Goal: Task Accomplishment & Management: Manage account settings

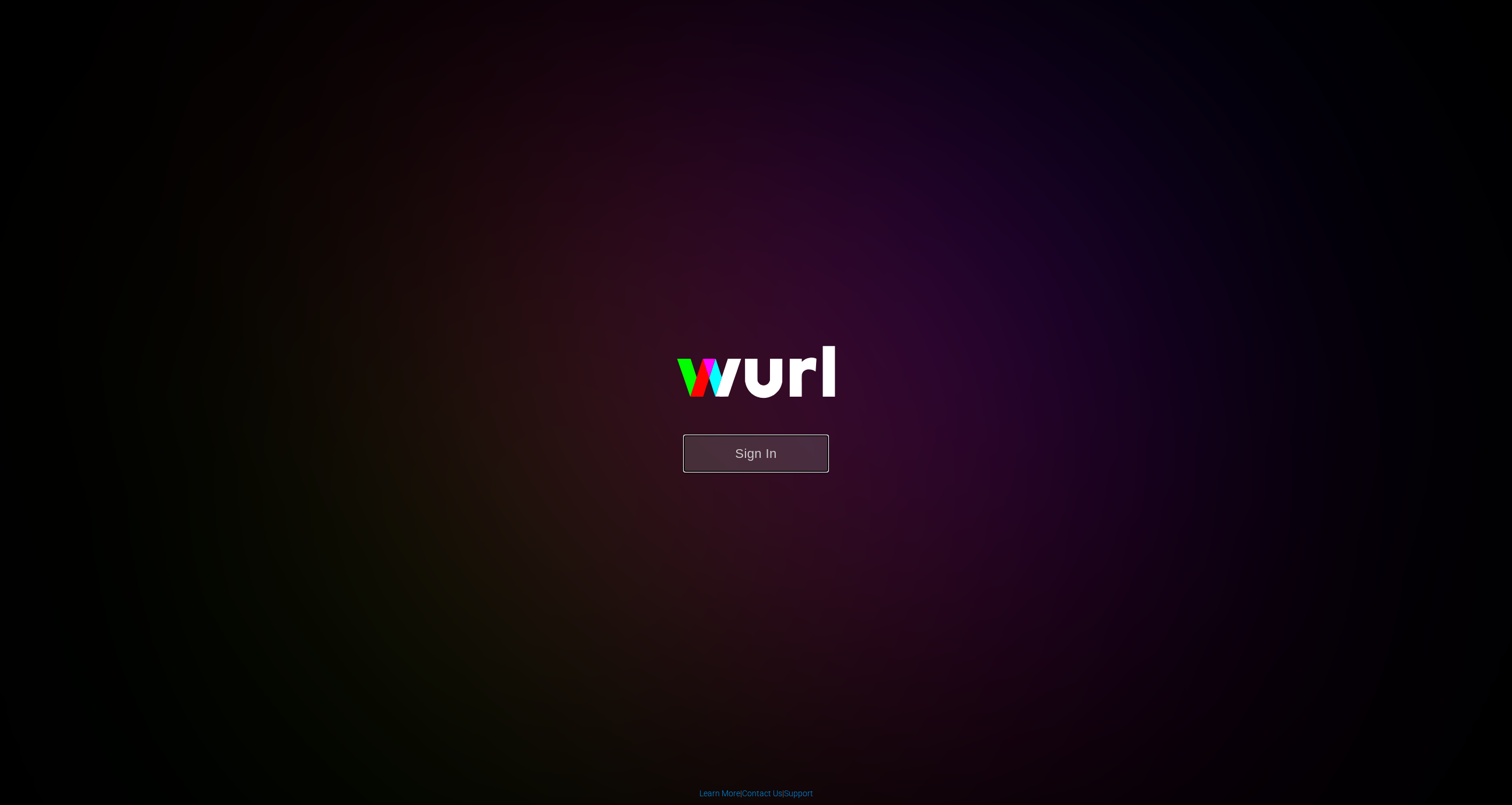
click at [740, 469] on button "Sign In" at bounding box center [756, 453] width 146 height 38
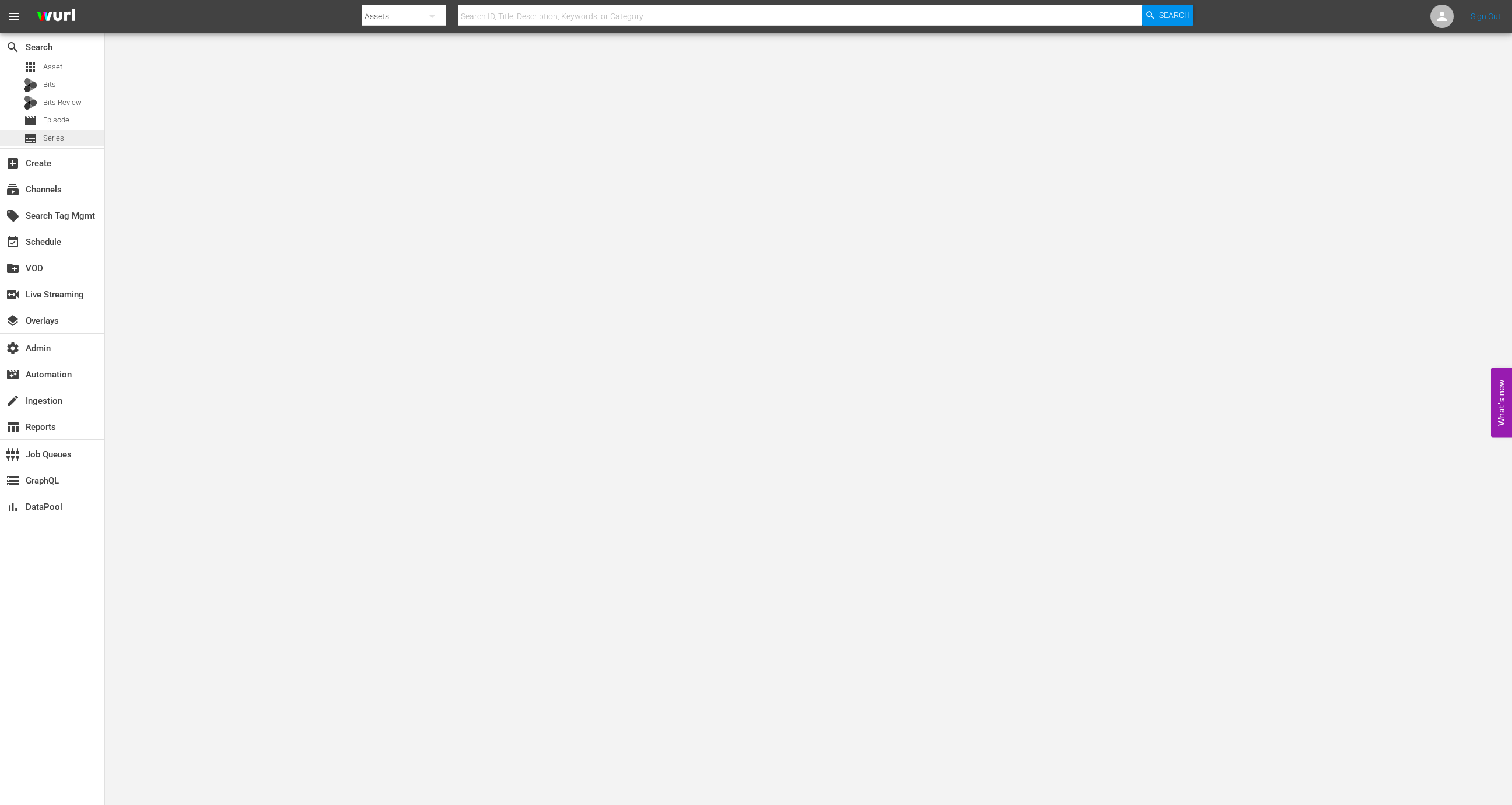
click at [65, 142] on div "subtitles Series" at bounding box center [52, 138] width 104 height 16
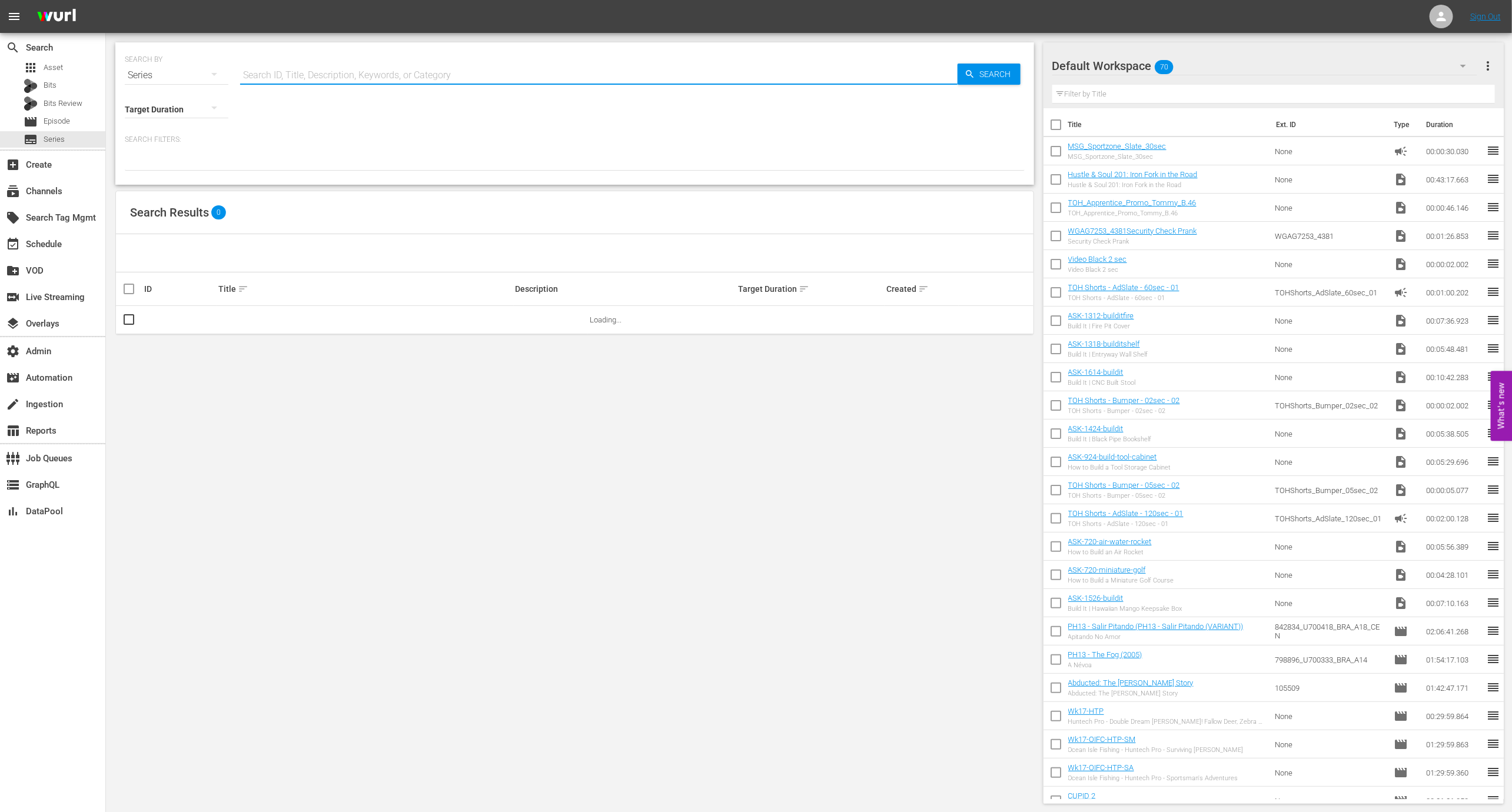
click at [356, 62] on input "text" at bounding box center [599, 76] width 718 height 29
paste input "56777576"
type input "56777576"
click at [248, 325] on td "Tayo Generic" at bounding box center [365, 320] width 297 height 29
click at [248, 320] on link "Tayo Generic" at bounding box center [240, 319] width 44 height 9
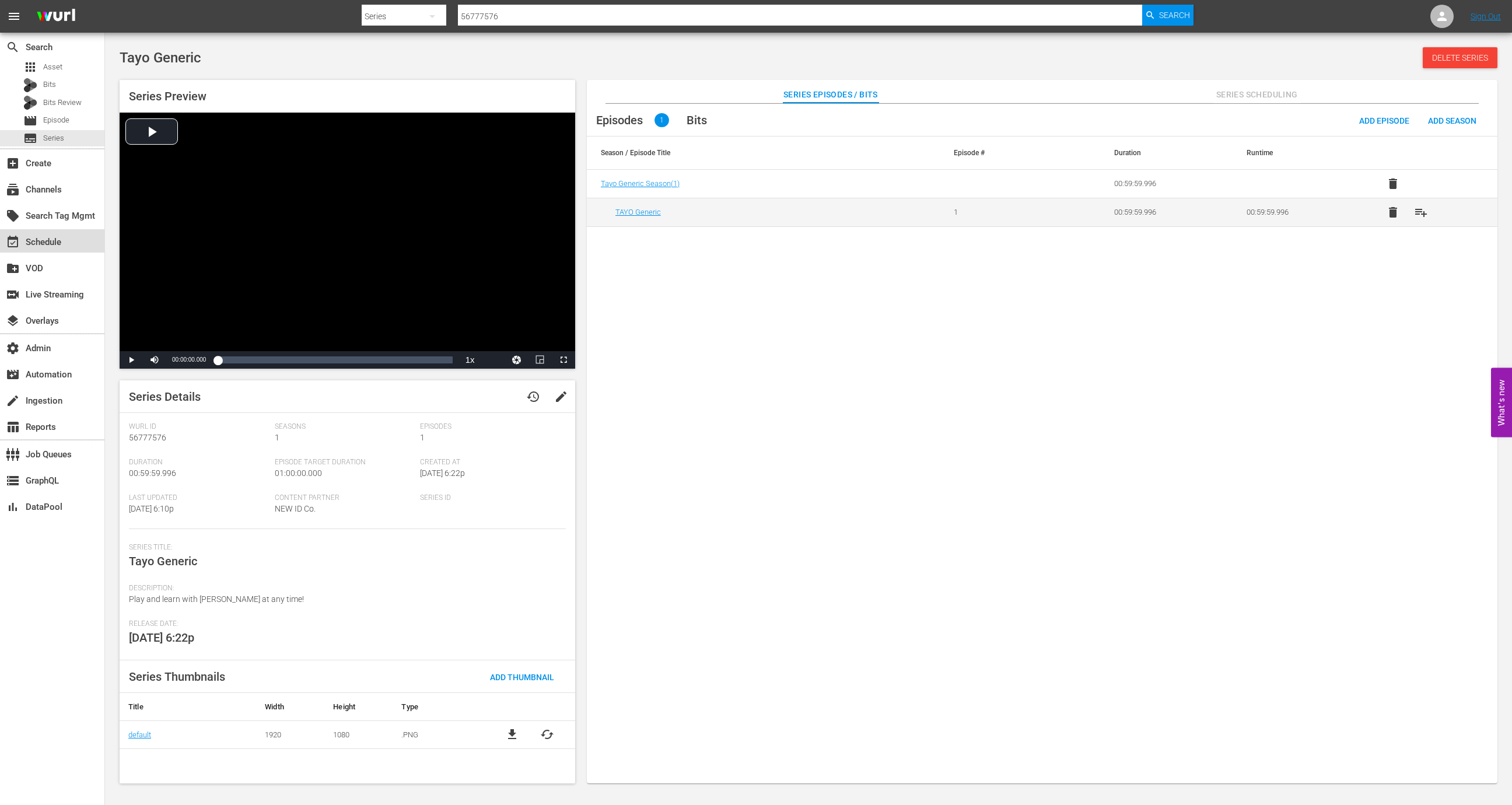
click at [61, 230] on div "event_available Schedule" at bounding box center [52, 241] width 104 height 23
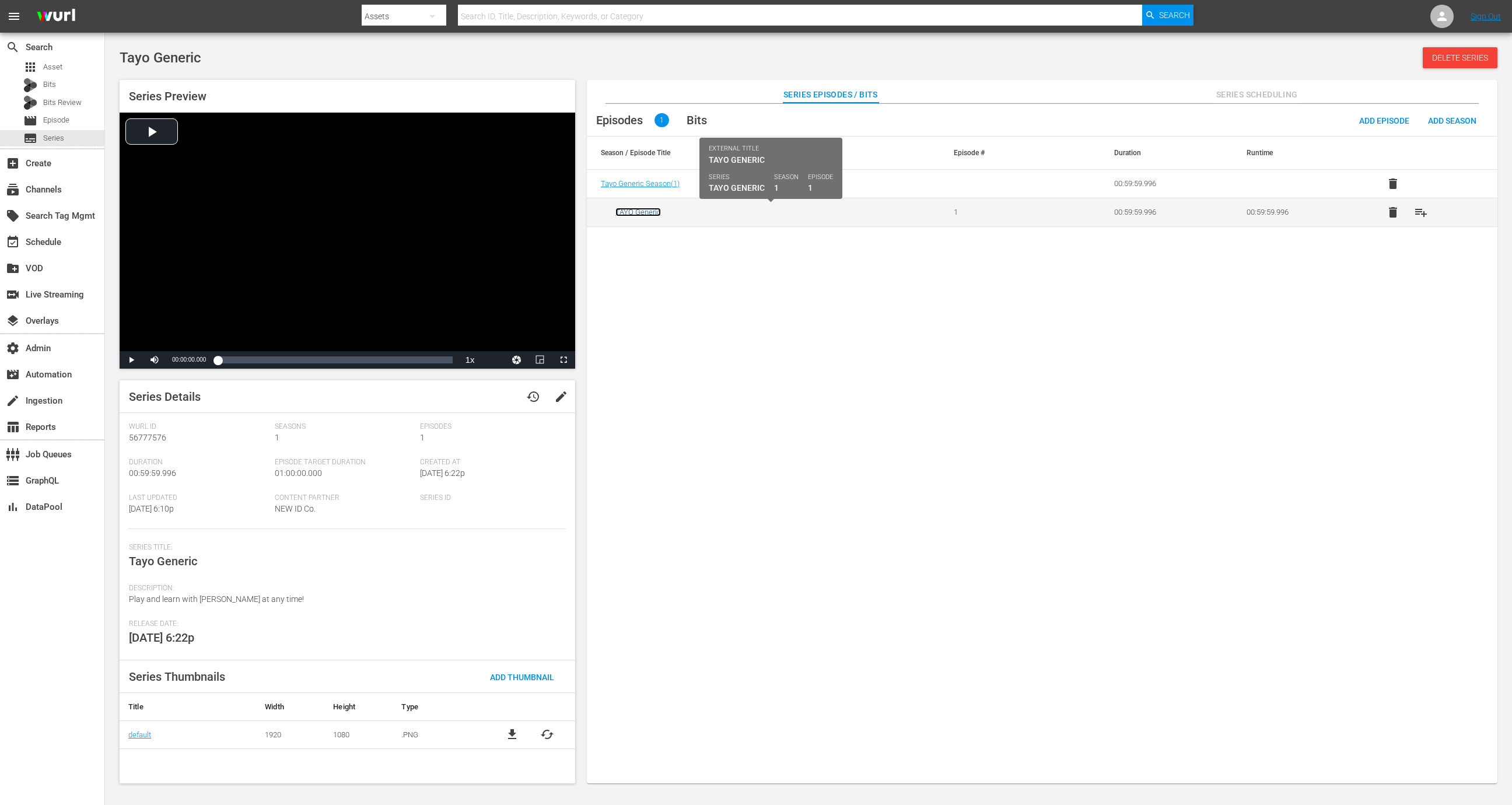
click at [637, 208] on link "TAYO Generic" at bounding box center [638, 212] width 45 height 9
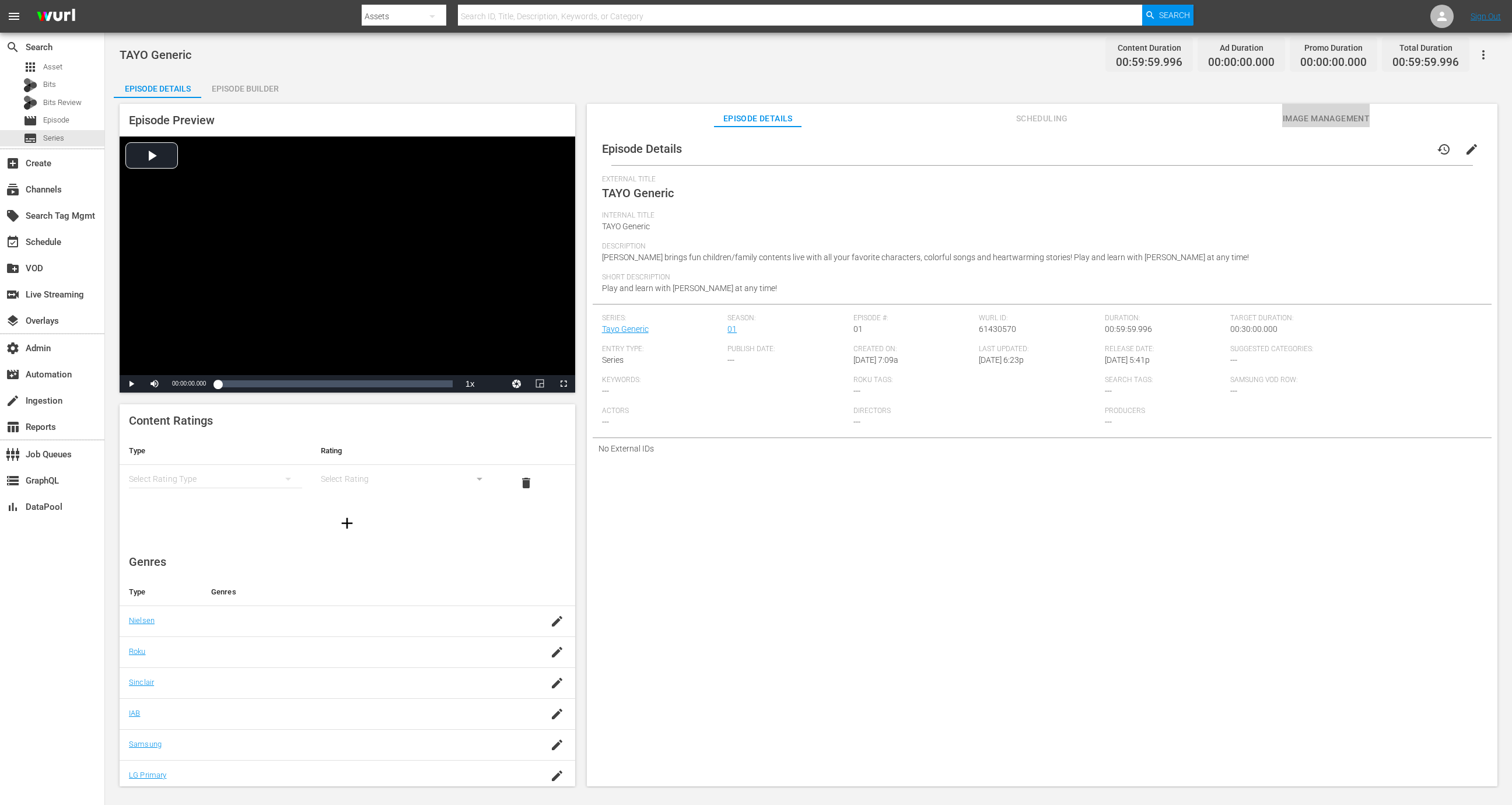
click at [1330, 126] on button "Image Management" at bounding box center [1325, 115] width 88 height 23
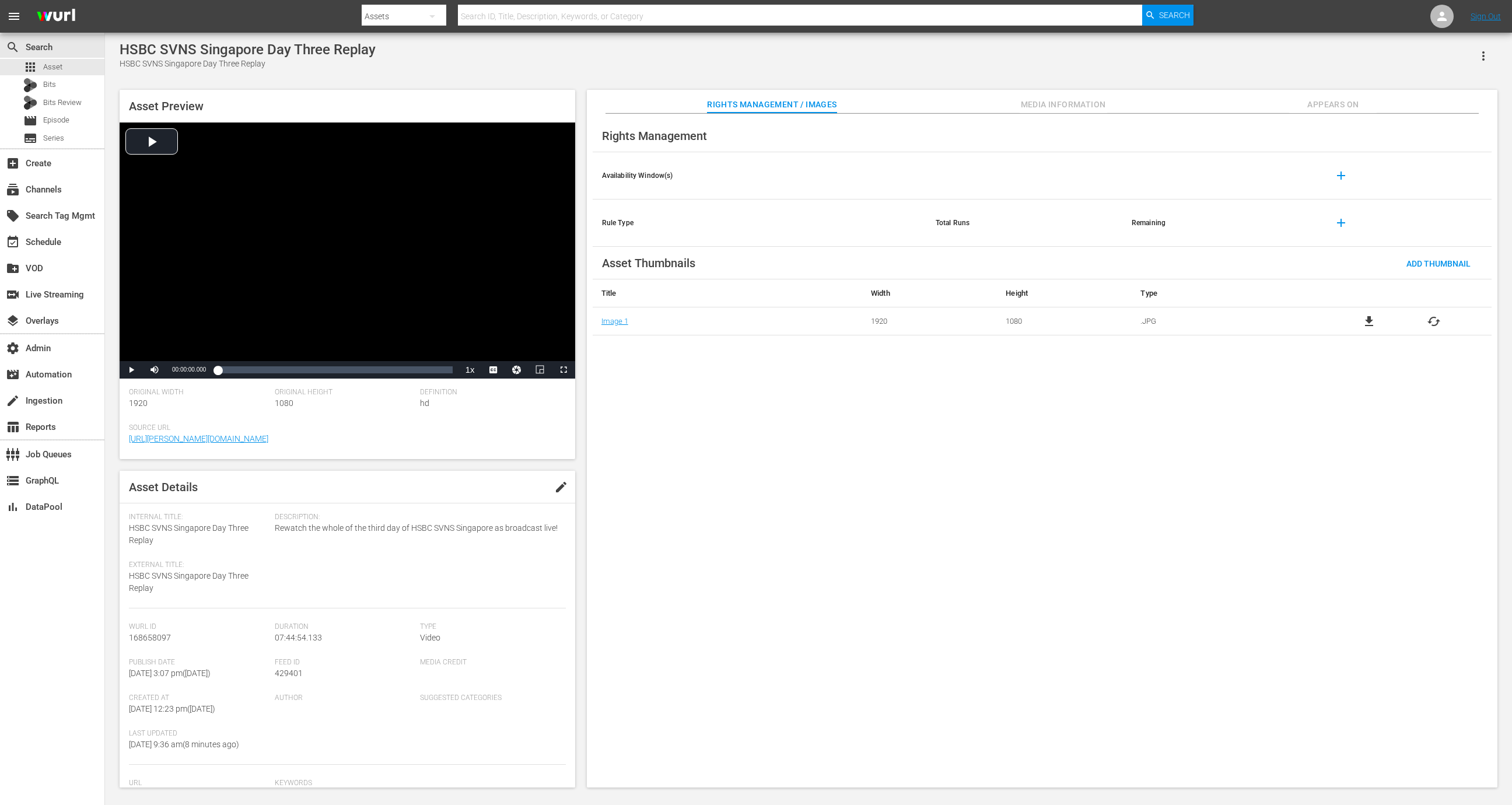
click at [1494, 57] on button "button" at bounding box center [1484, 56] width 28 height 28
click at [1450, 92] on div "Segmentation Clips" at bounding box center [1432, 88] width 112 height 28
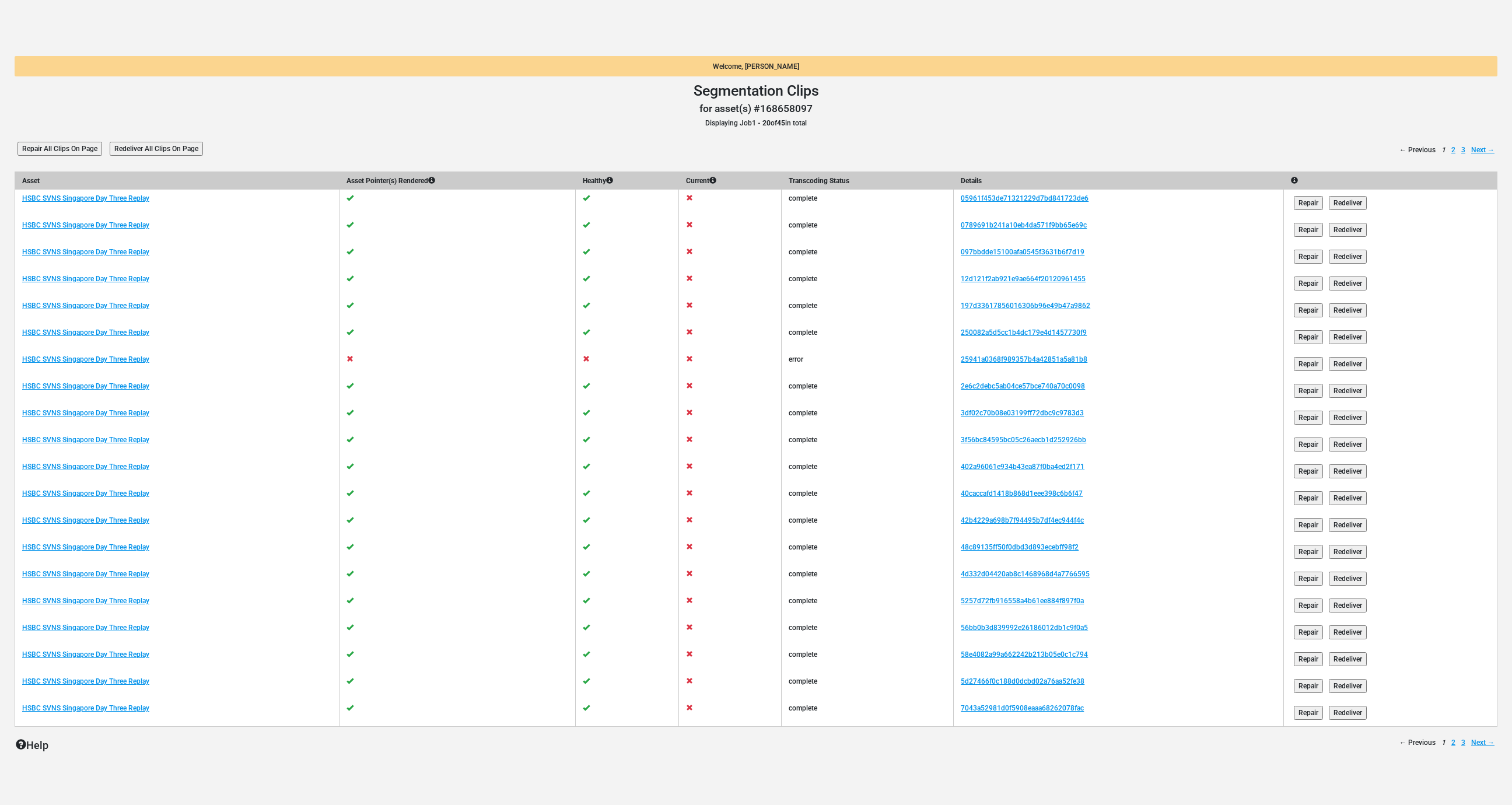
click at [192, 151] on input "Redeliver All Clips On Page" at bounding box center [157, 149] width 94 height 14
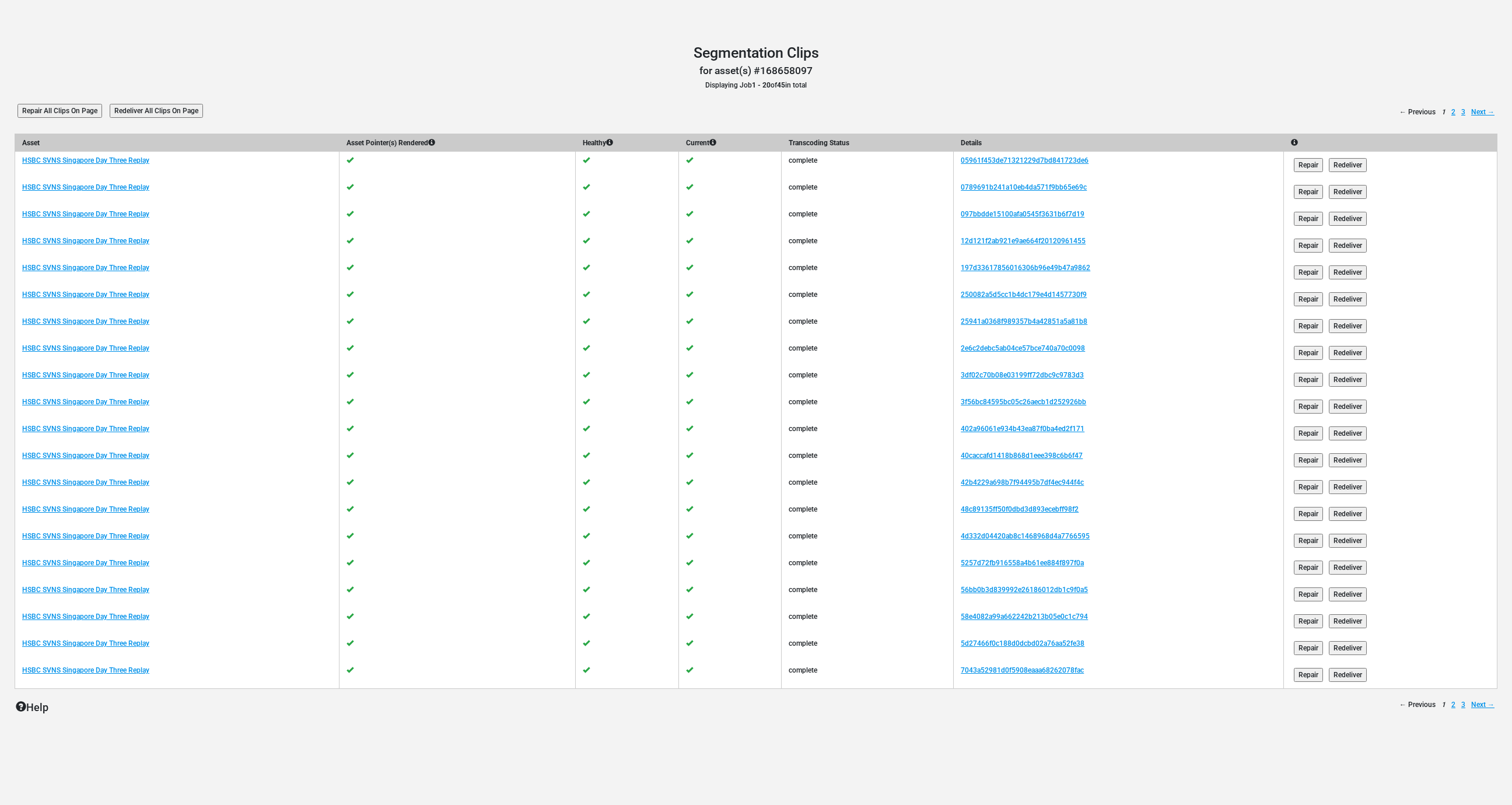
click at [1455, 109] on div "← Previous 1 2 3 Next →" at bounding box center [1447, 112] width 101 height 11
click at [1450, 115] on div "← Previous 1 2 3 Next →" at bounding box center [1447, 112] width 101 height 11
click at [1453, 111] on link "2" at bounding box center [1454, 112] width 4 height 11
click at [174, 111] on input "Redeliver All Clips On Page" at bounding box center [157, 111] width 94 height 14
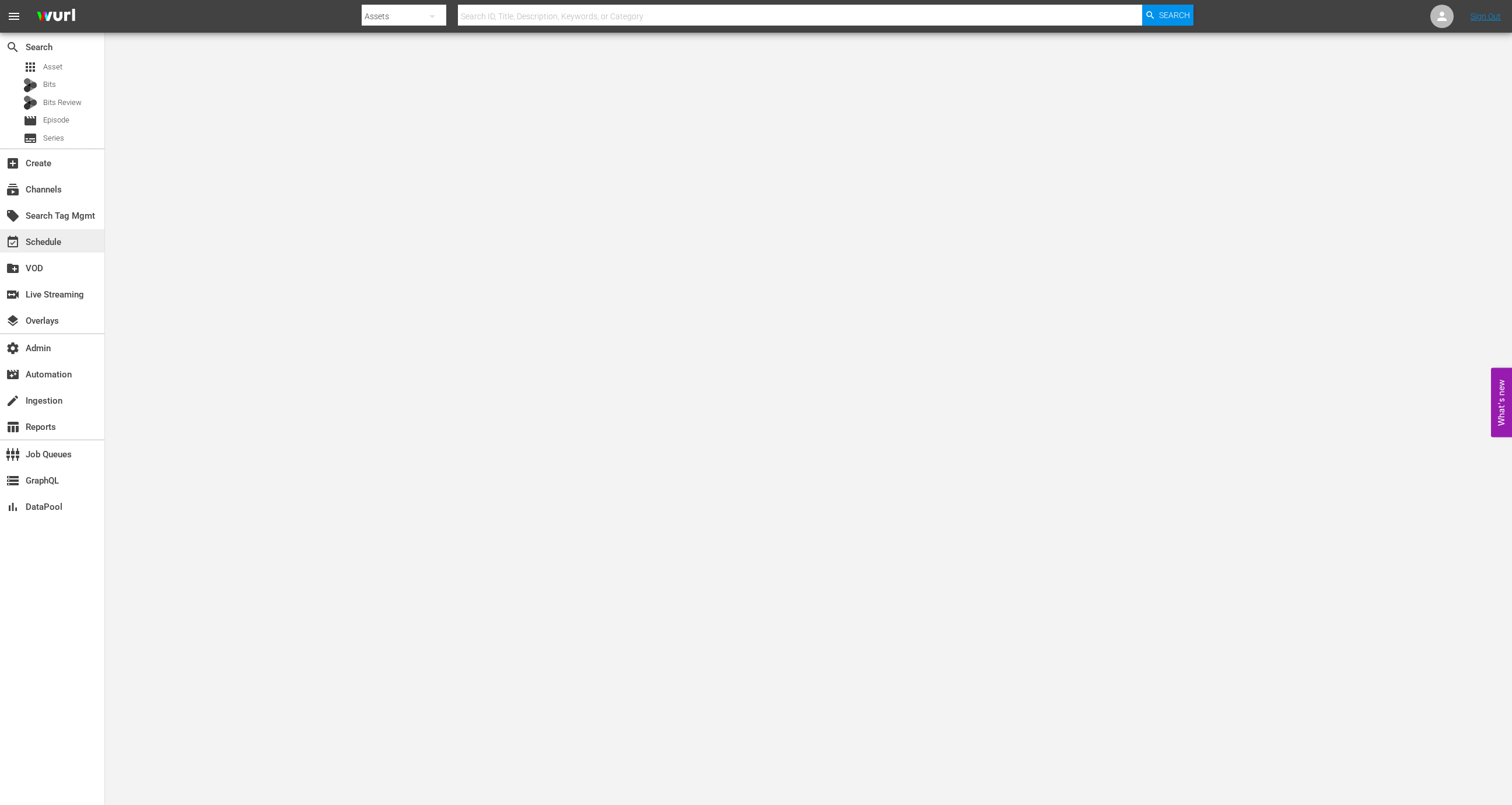
click at [78, 248] on div "event_available Schedule" at bounding box center [52, 241] width 104 height 23
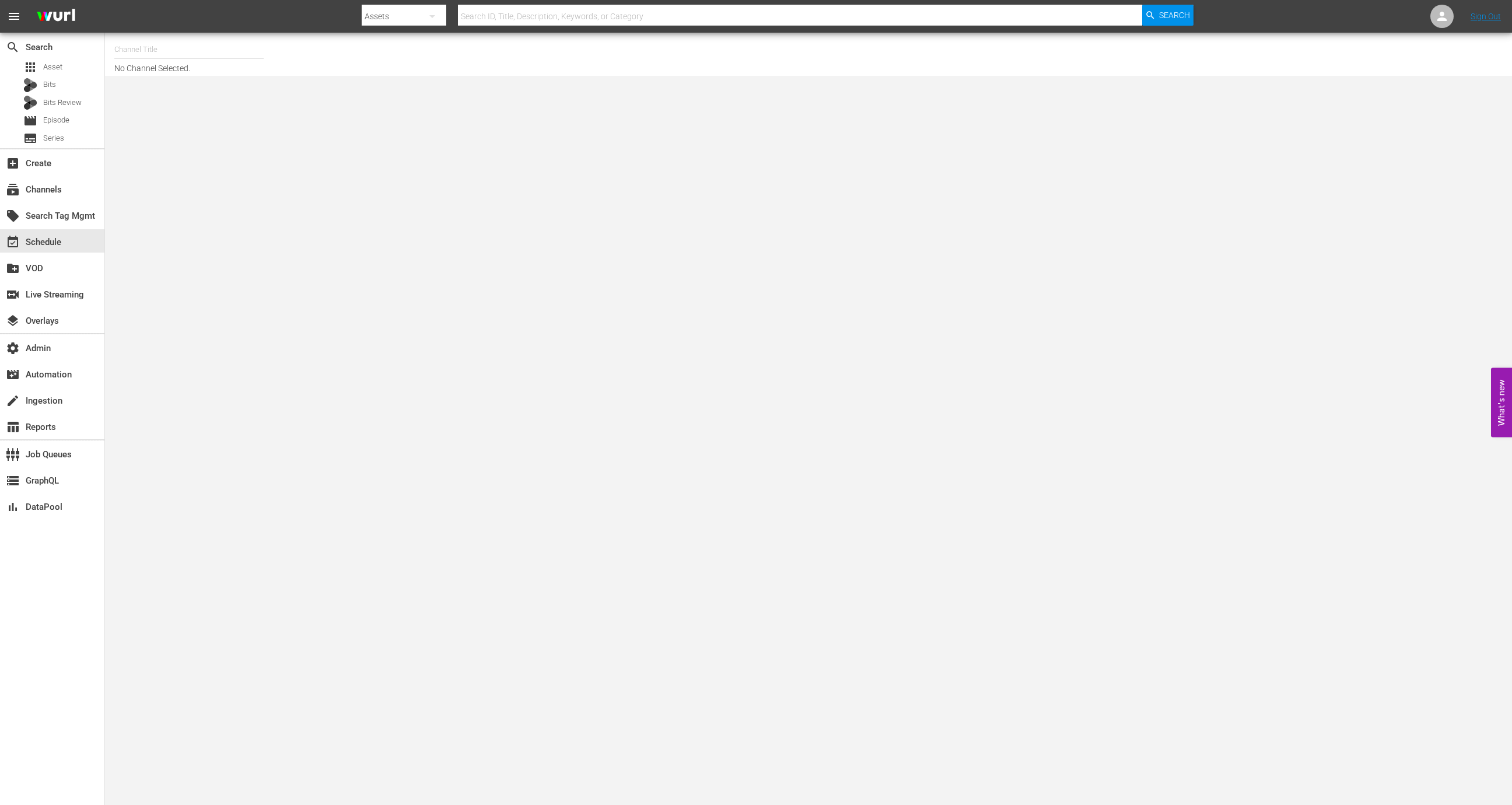
click at [142, 40] on input "text" at bounding box center [188, 50] width 150 height 28
type input "m"
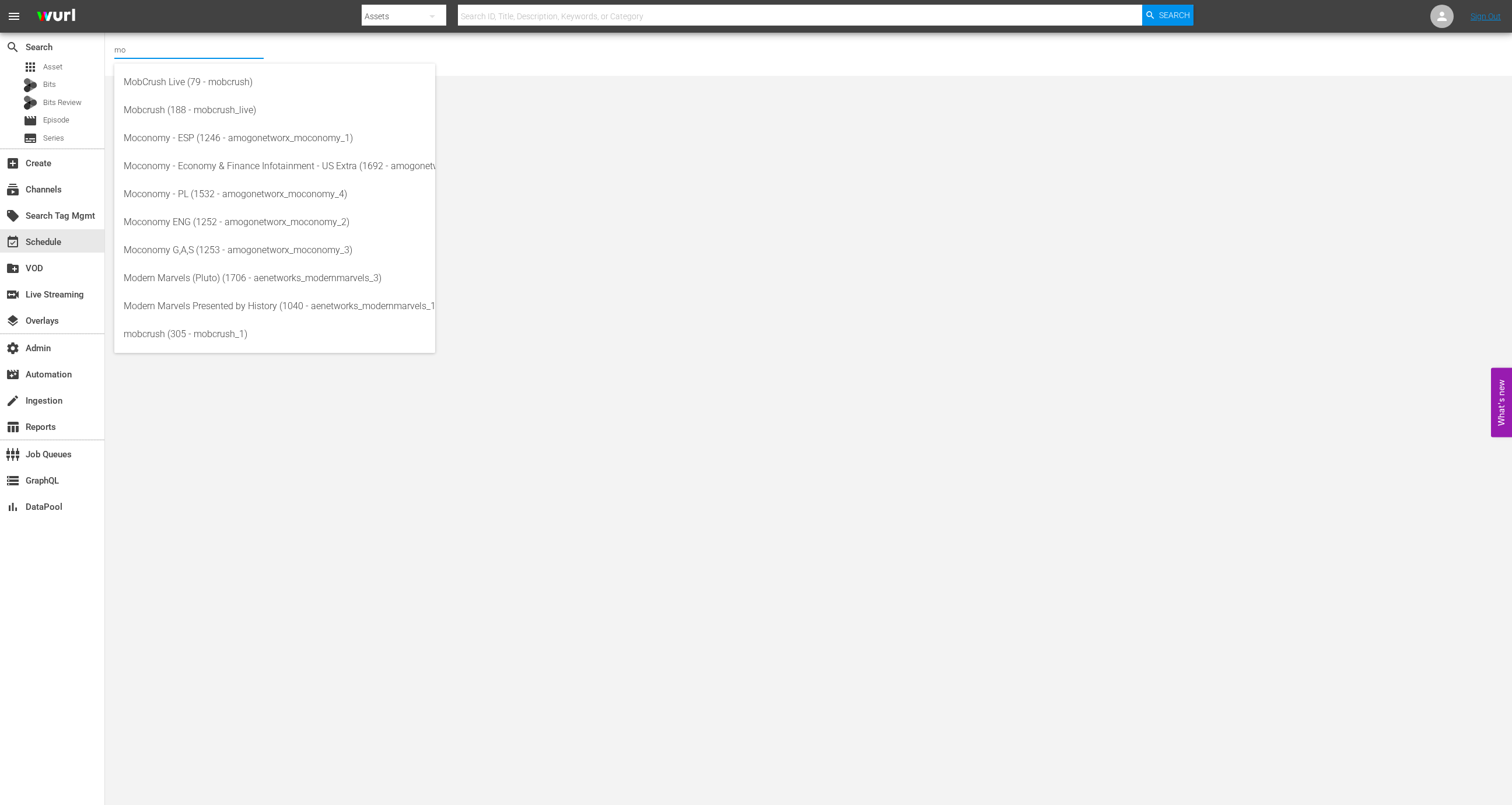
type input "m"
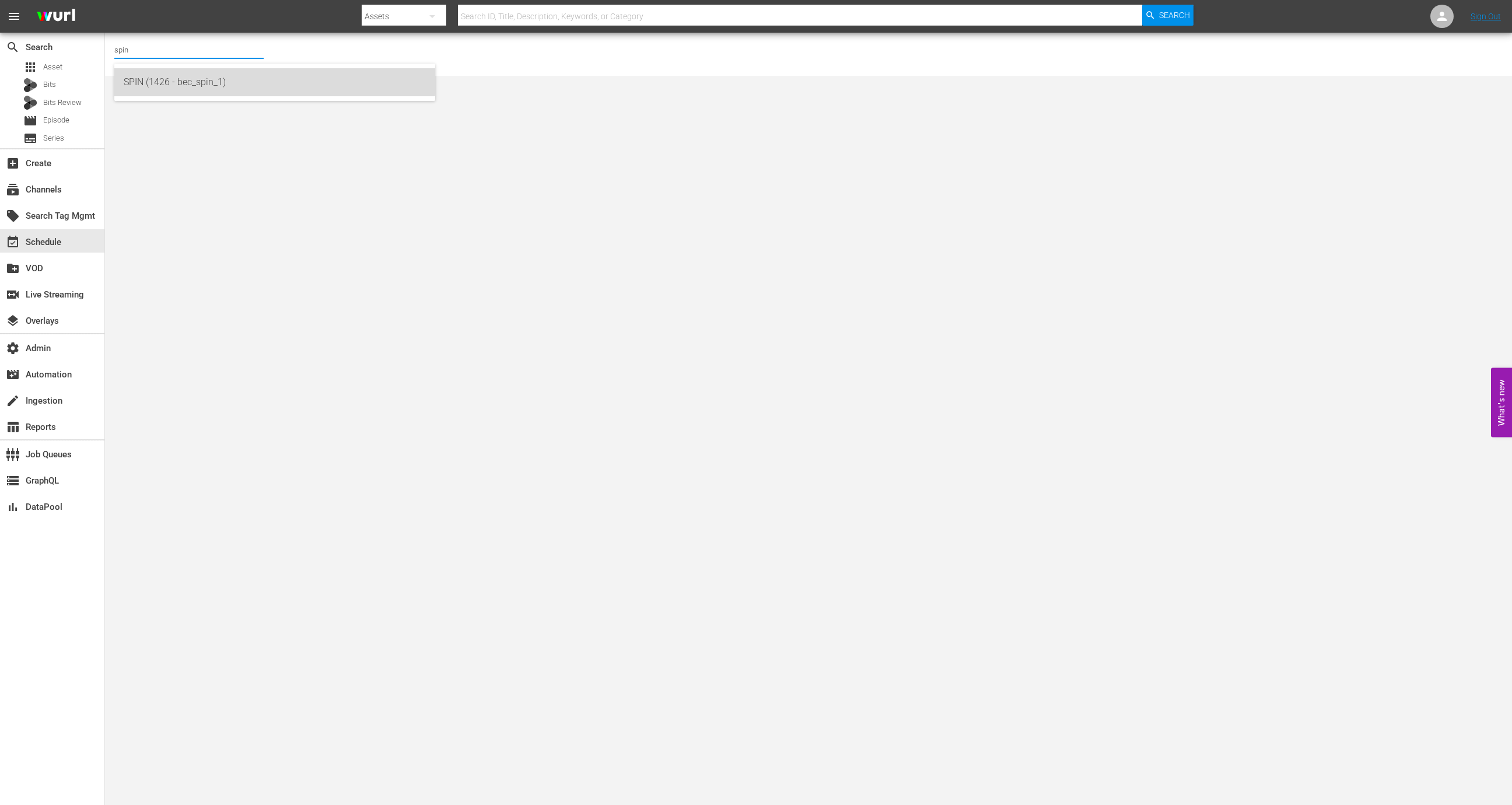
click at [206, 76] on div "SPIN (1426 - bec_spin_1)" at bounding box center [275, 82] width 303 height 28
type input "SPIN (1426 - bec_spin_1)"
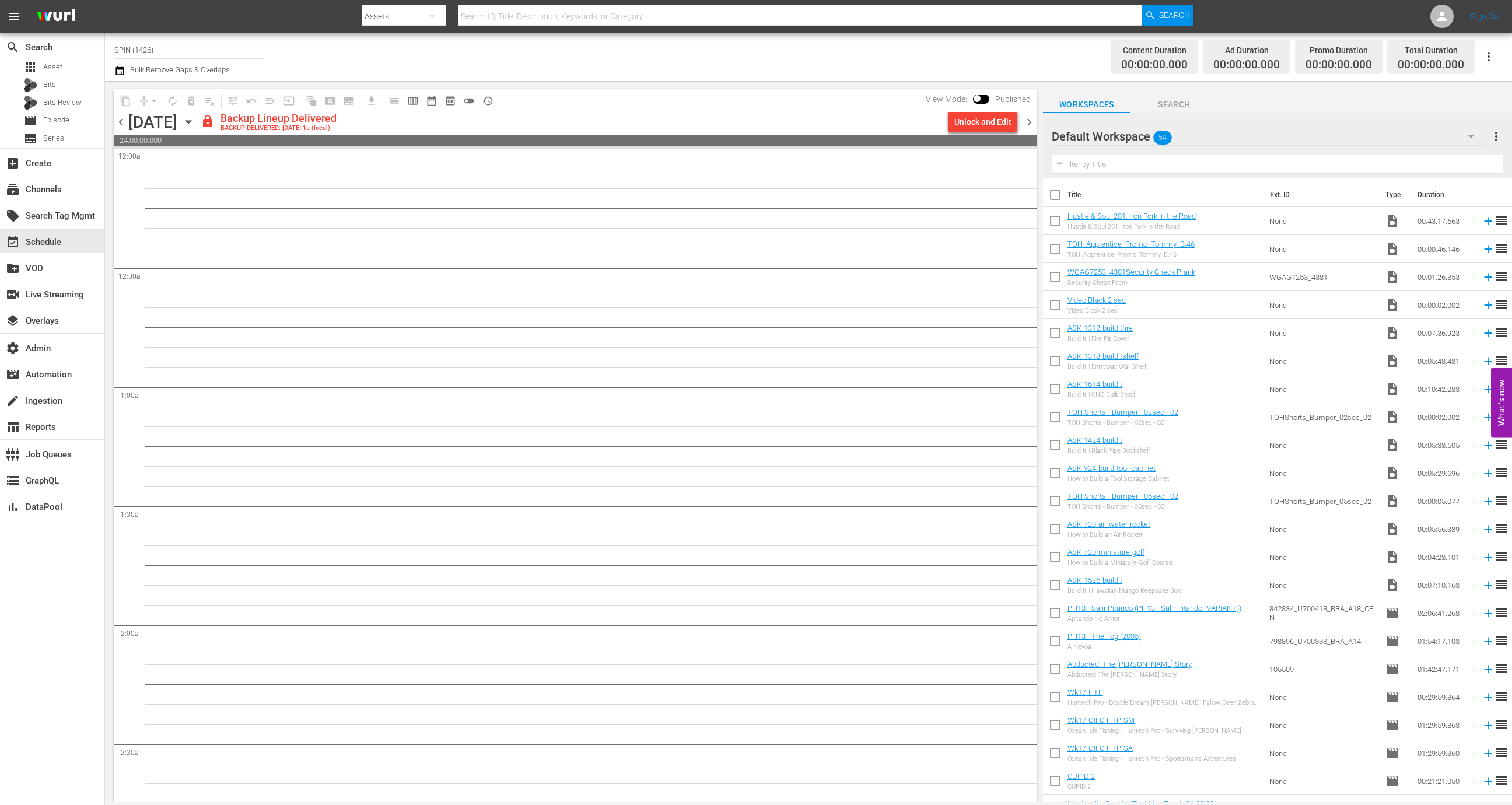
click at [1030, 125] on span "chevron_right" at bounding box center [1029, 122] width 14 height 14
click at [987, 122] on div "Unlock and Edit" at bounding box center [983, 122] width 58 height 21
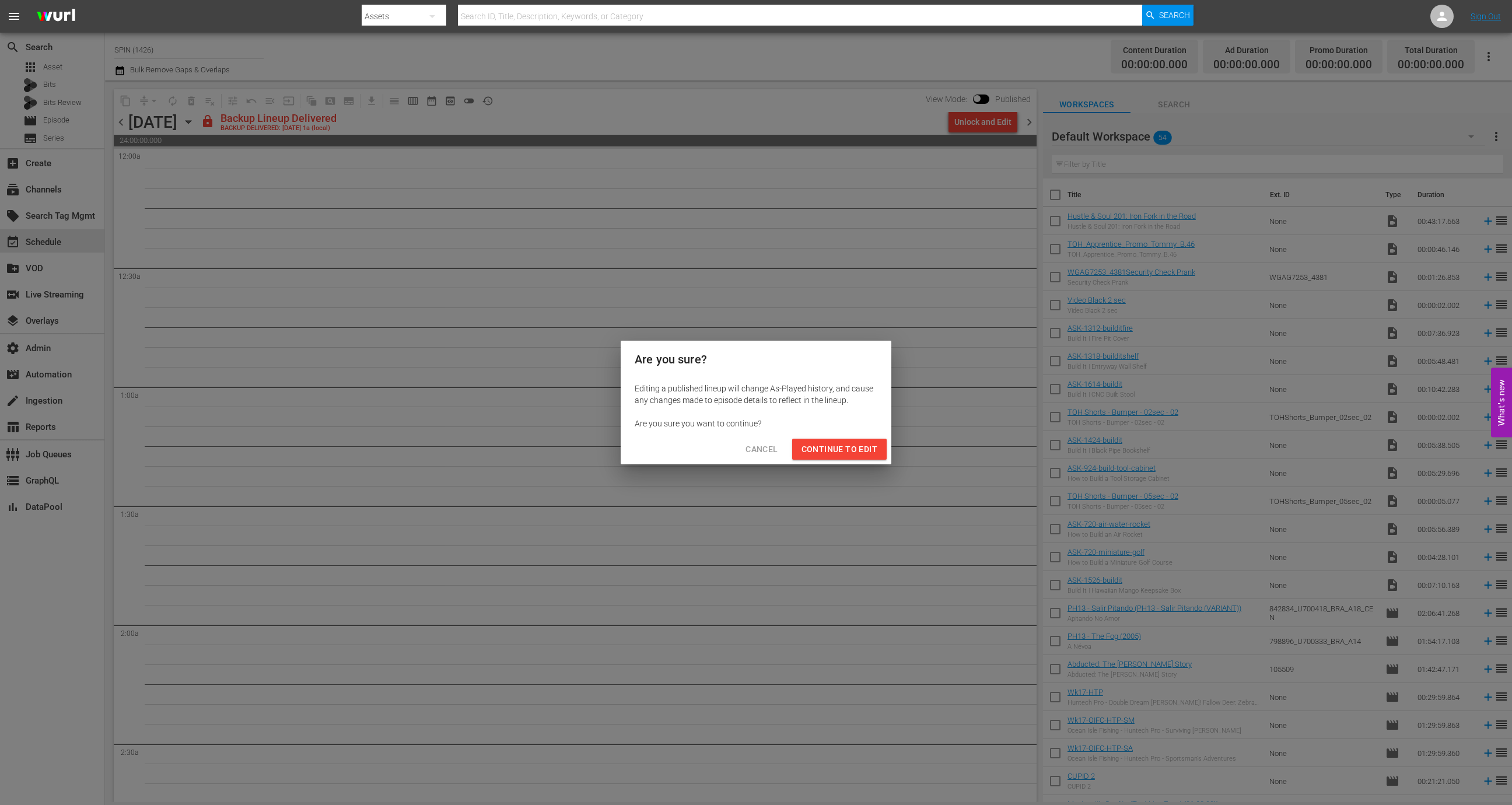
click at [831, 456] on button "Continue to Edit" at bounding box center [840, 449] width 95 height 21
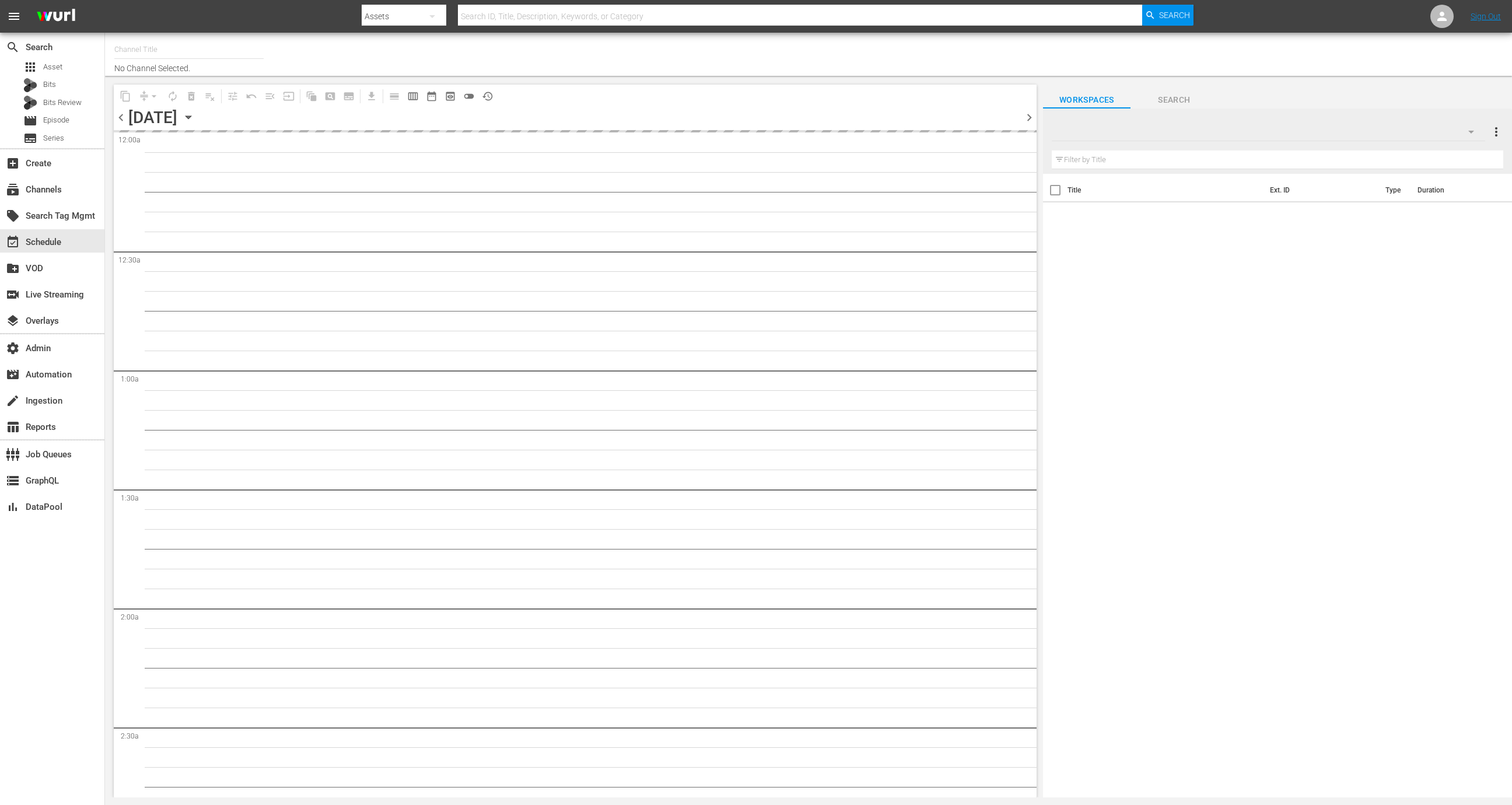
type input "[PERSON_NAME] (1197)"
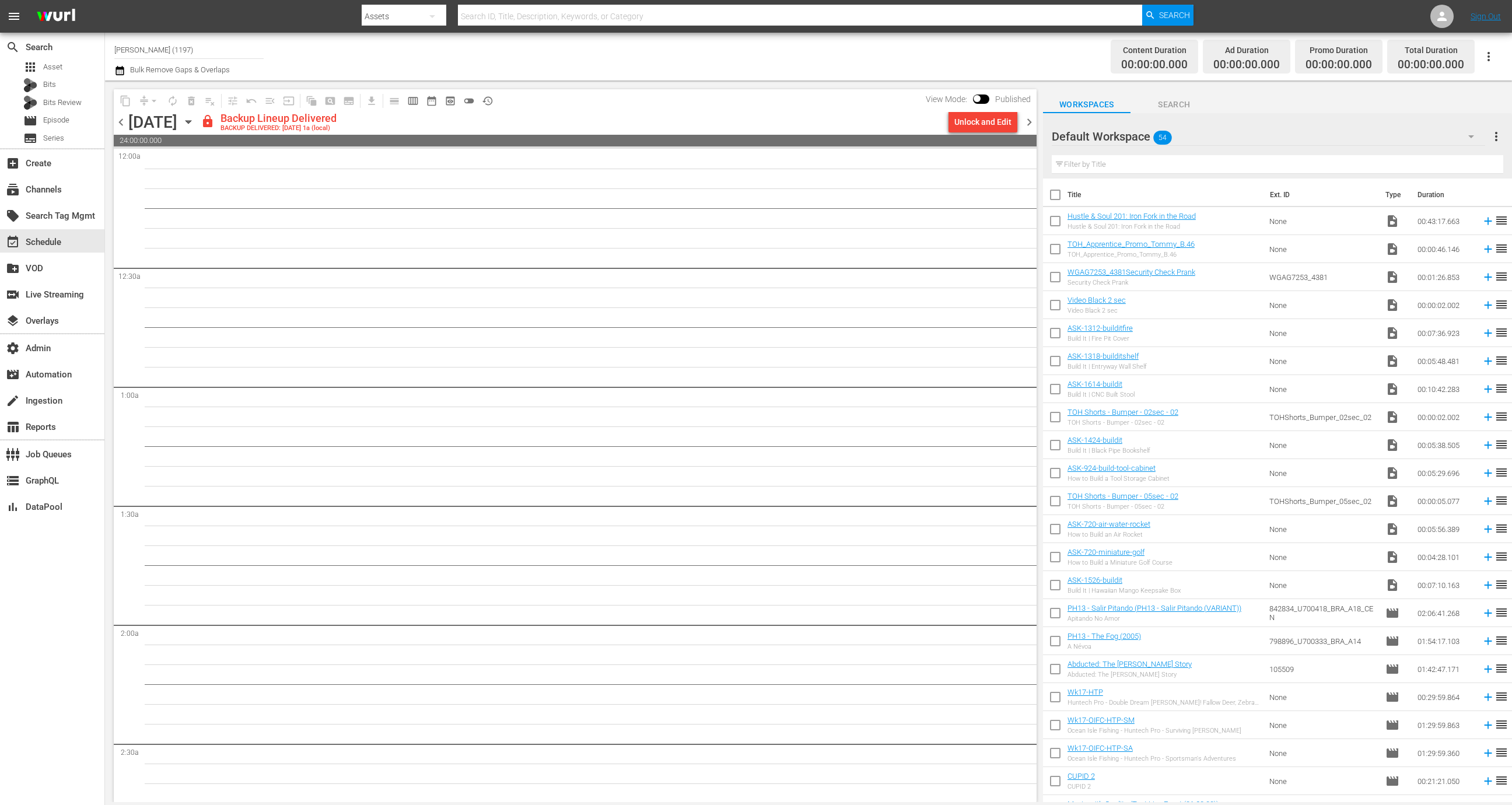
click at [1029, 119] on span "chevron_right" at bounding box center [1029, 122] width 14 height 14
click at [987, 116] on div "Unlock and Edit" at bounding box center [983, 122] width 58 height 21
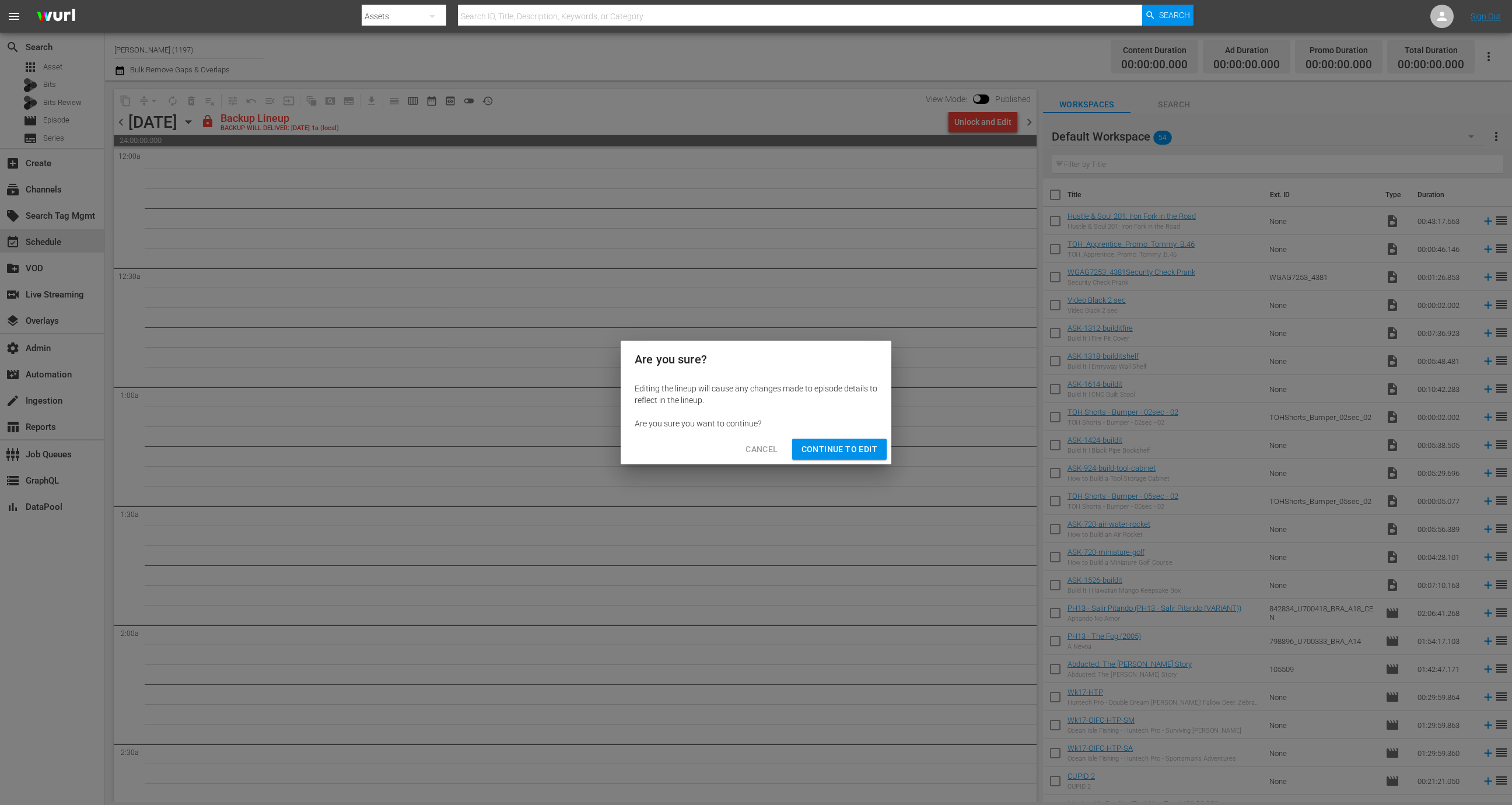
click at [868, 446] on span "Continue to Edit" at bounding box center [840, 449] width 76 height 14
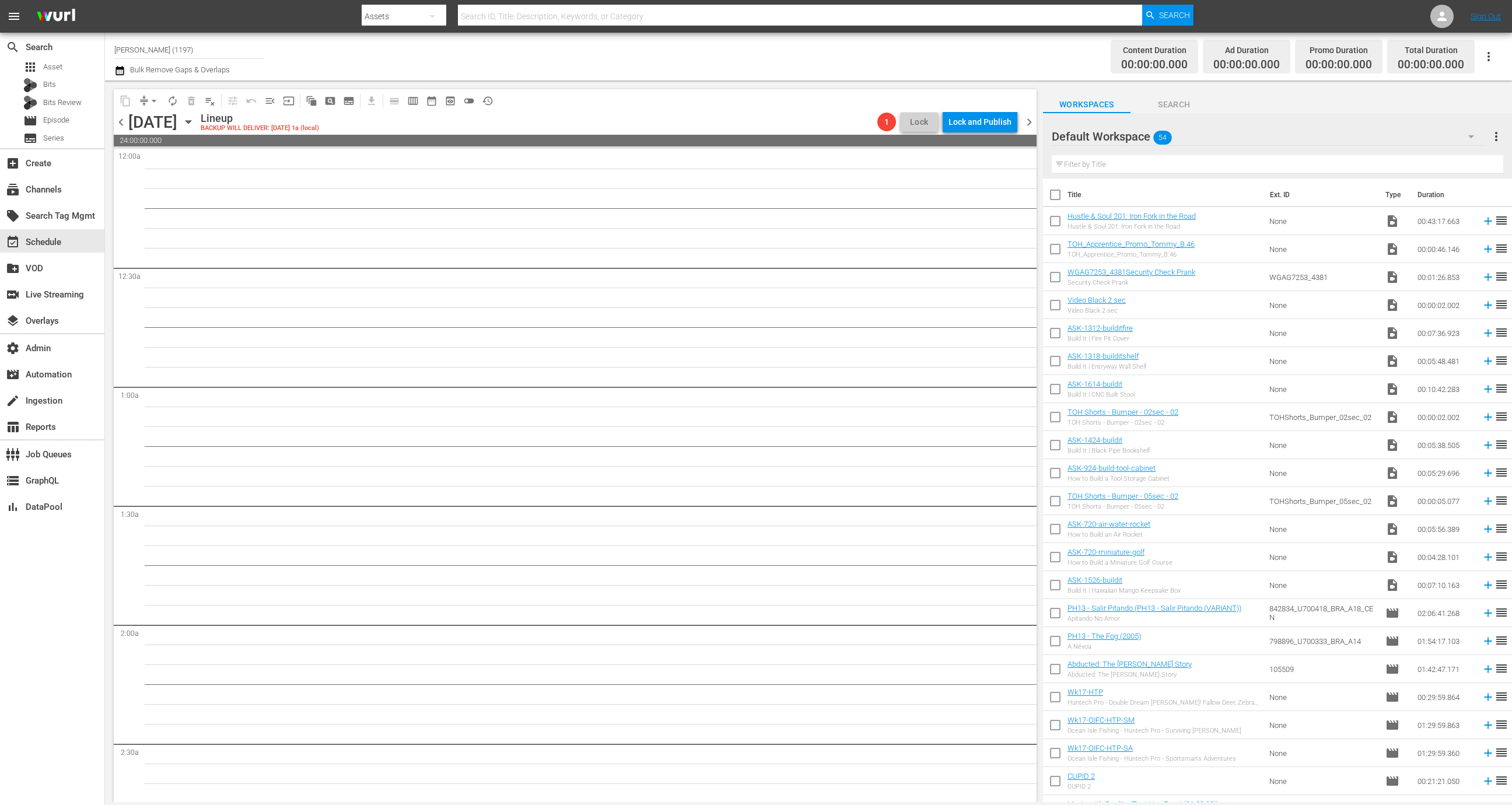
click at [913, 123] on span "Lock" at bounding box center [919, 122] width 28 height 12
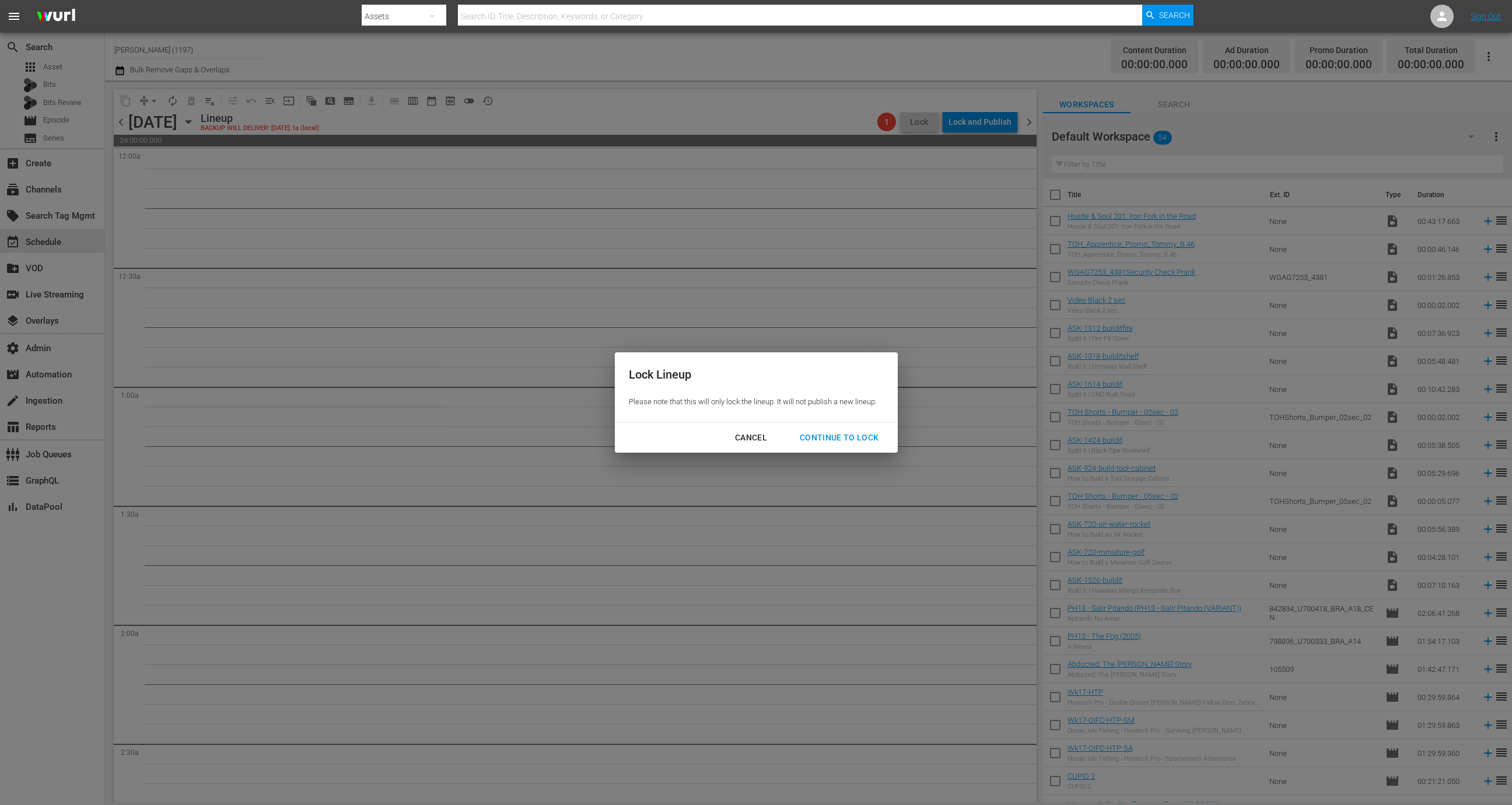
click at [828, 448] on div "Cancel Continue to lock" at bounding box center [756, 437] width 283 height 31
click at [828, 440] on div "Continue to lock" at bounding box center [840, 438] width 98 height 14
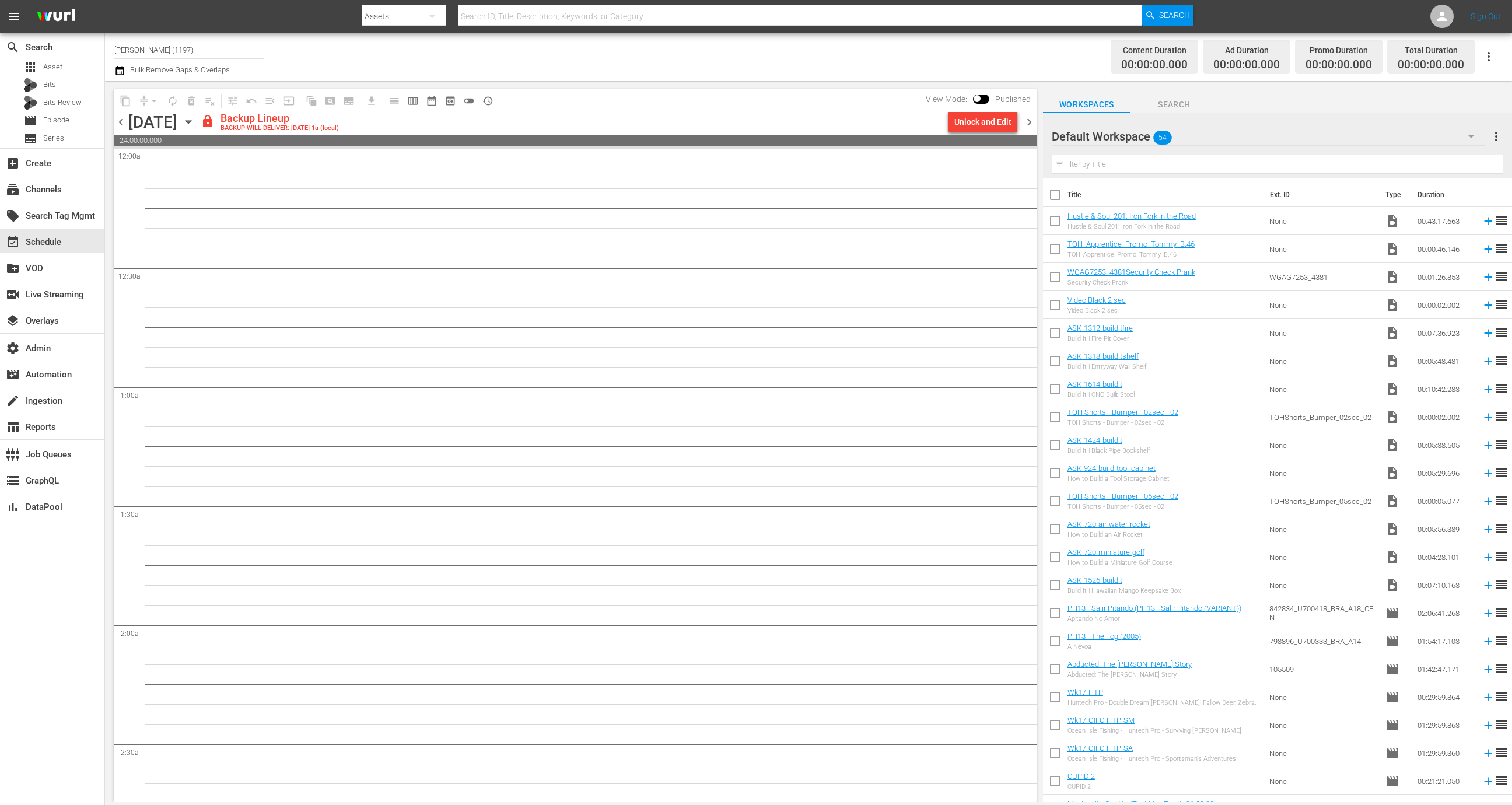
click at [119, 122] on span "chevron_left" at bounding box center [121, 122] width 14 height 14
click at [965, 122] on div "Unlock and Edit" at bounding box center [983, 122] width 58 height 21
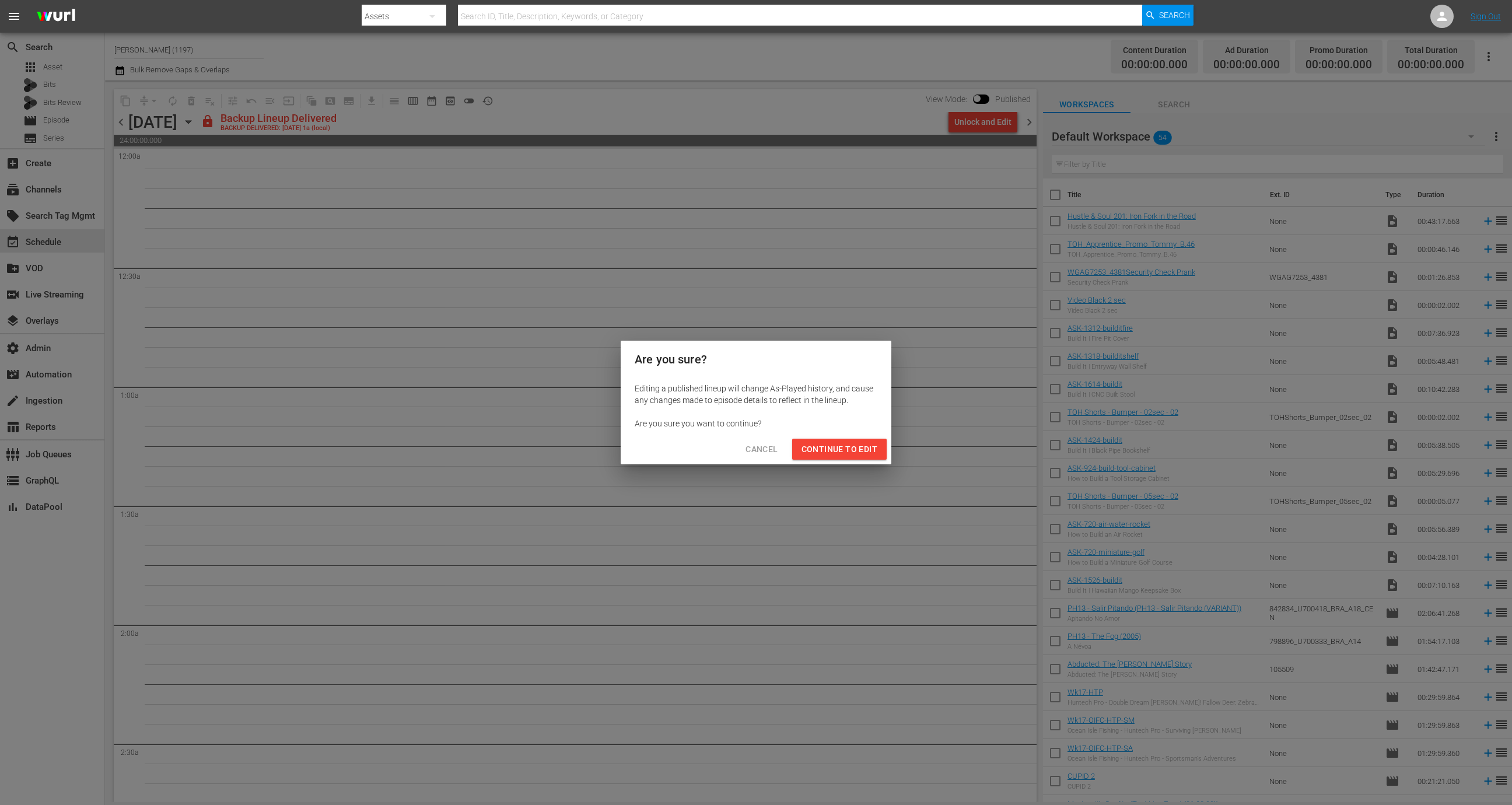
click at [830, 453] on span "Continue to Edit" at bounding box center [840, 449] width 76 height 14
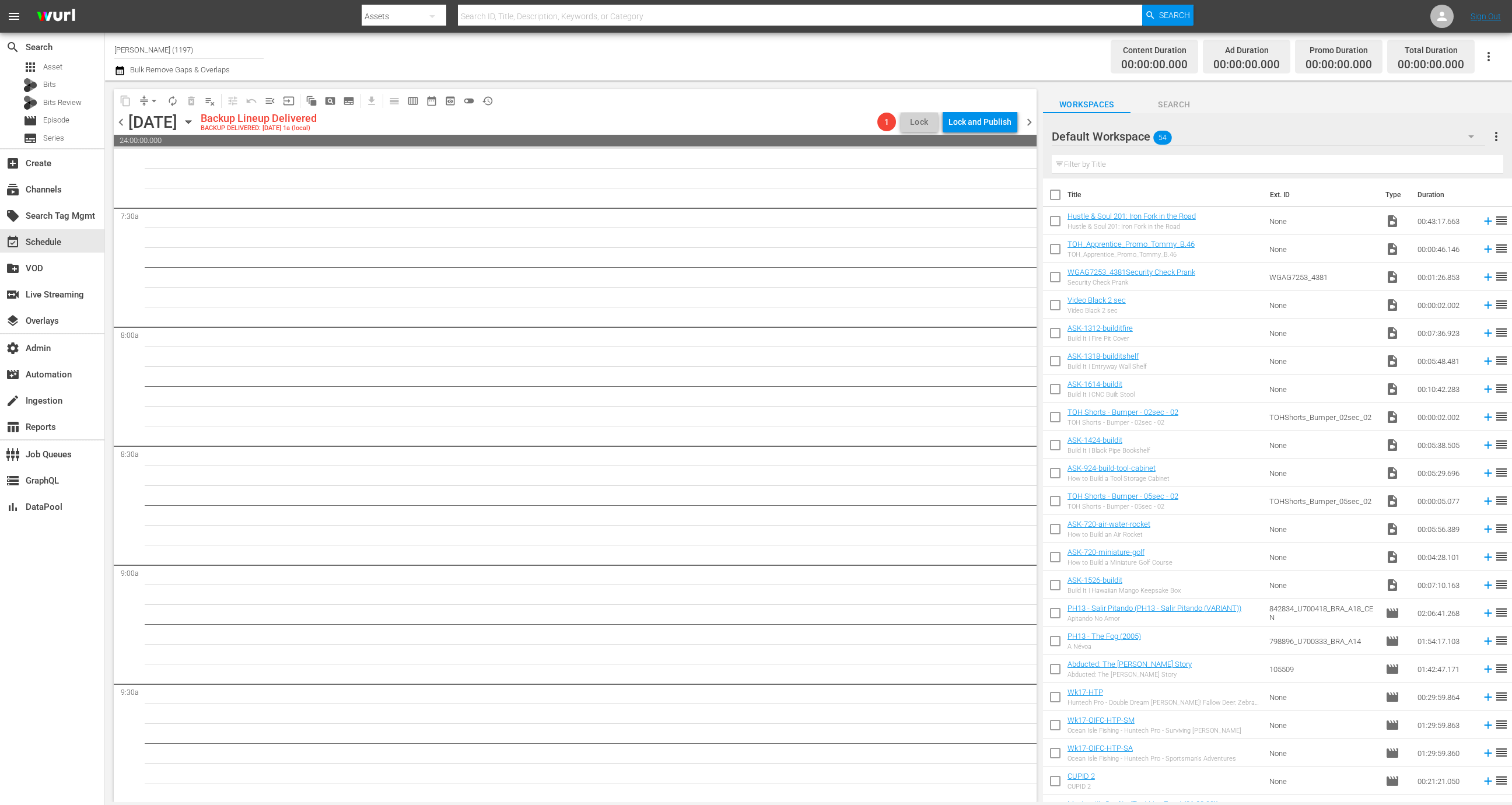
scroll to position [1148, 0]
